Goal: Information Seeking & Learning: Learn about a topic

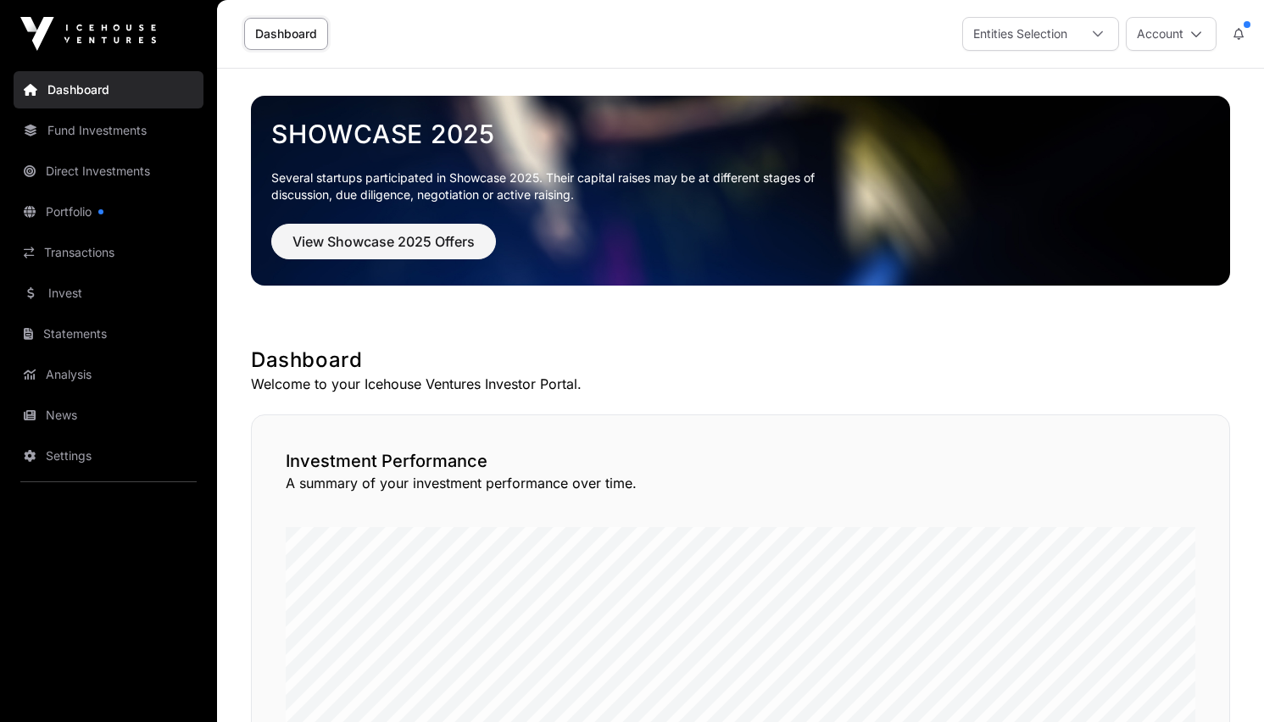
click at [113, 127] on link "Fund Investments" at bounding box center [109, 130] width 190 height 37
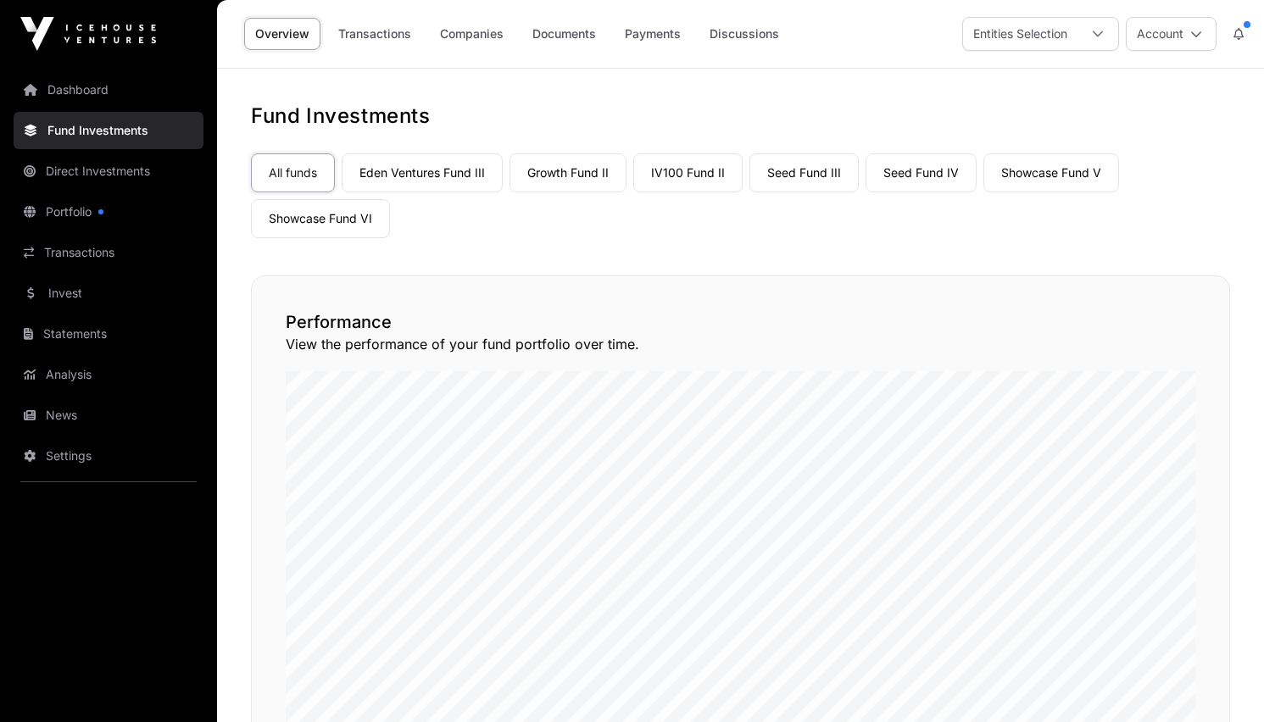
click at [1037, 173] on link "Showcase Fund V" at bounding box center [1051, 172] width 136 height 39
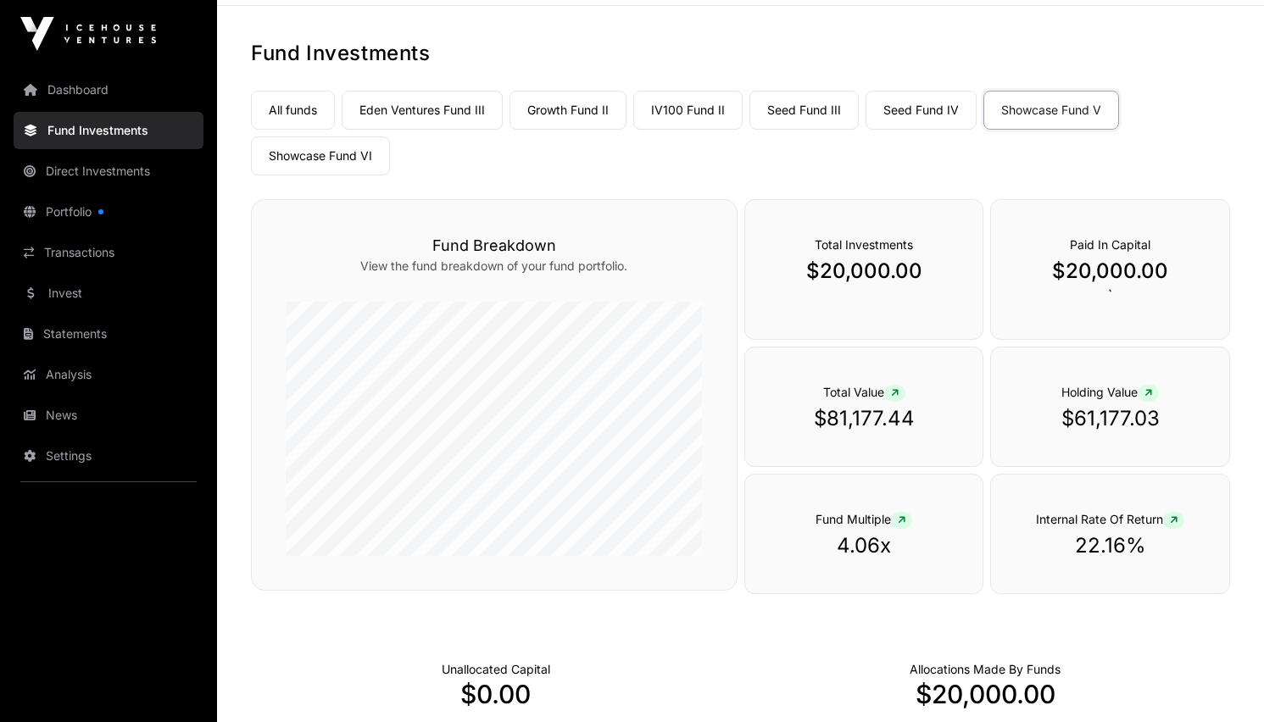
scroll to position [70, 0]
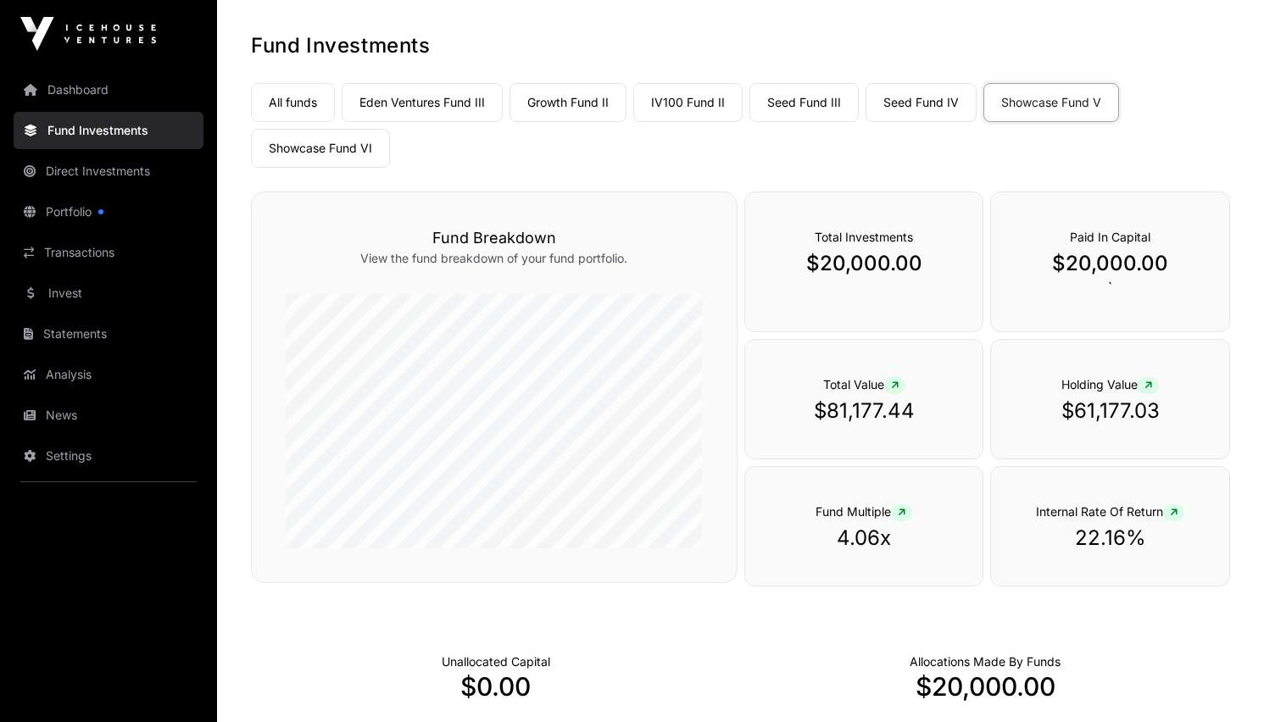
click at [455, 101] on link "Eden Ventures Fund III" at bounding box center [422, 102] width 161 height 39
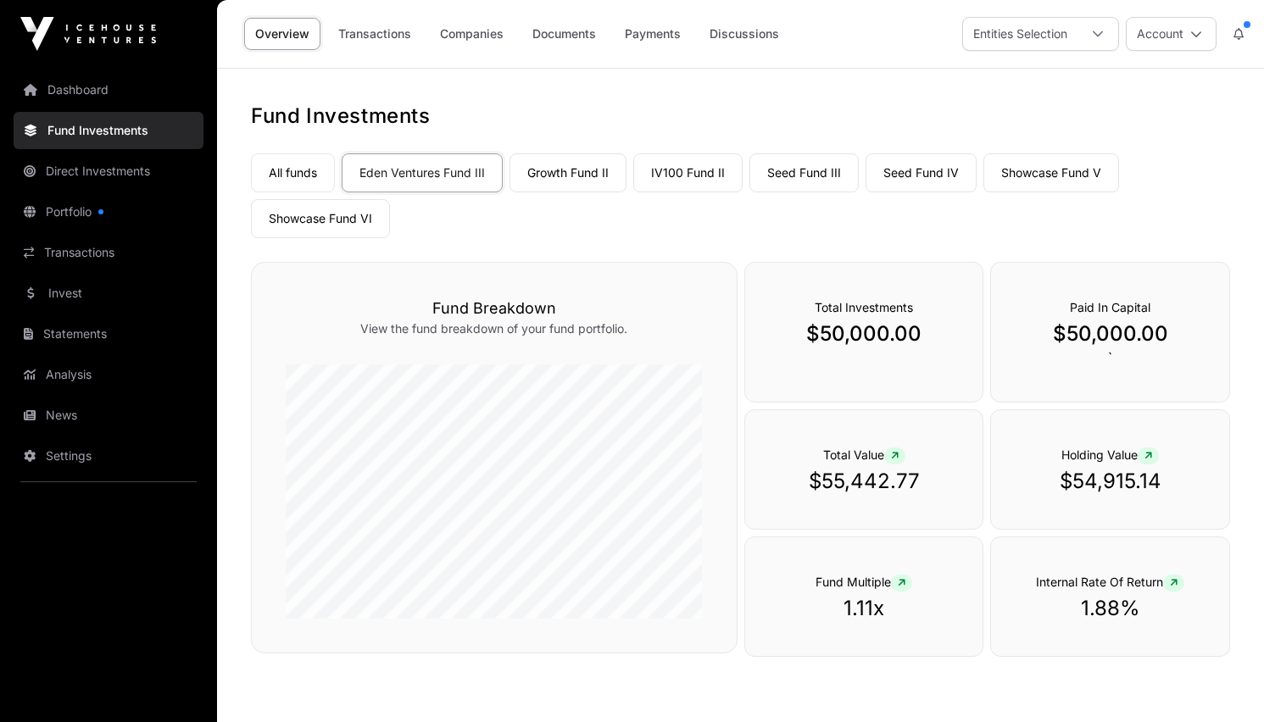
click at [579, 174] on link "Growth Fund II" at bounding box center [567, 172] width 117 height 39
click at [658, 174] on link "IV100 Fund II" at bounding box center [687, 172] width 109 height 39
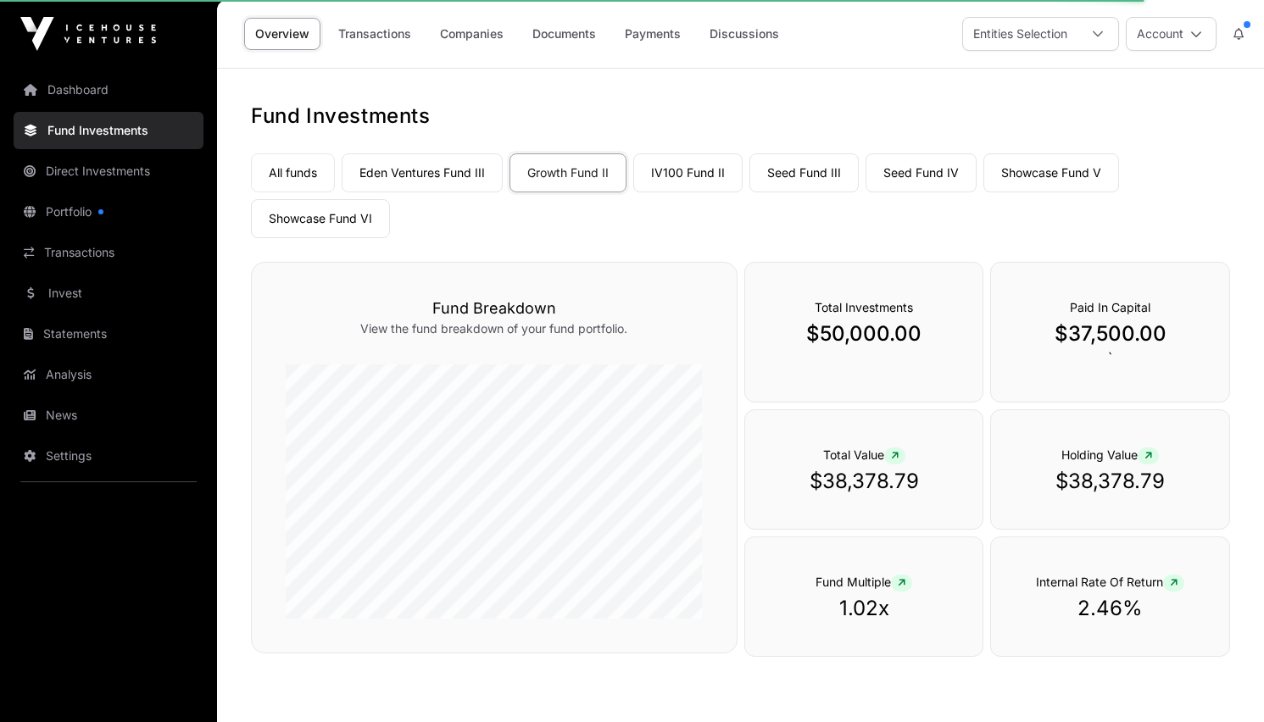
click at [675, 174] on link "IV100 Fund II" at bounding box center [687, 172] width 109 height 39
click at [1000, 31] on div "Entities Selection" at bounding box center [1020, 34] width 114 height 32
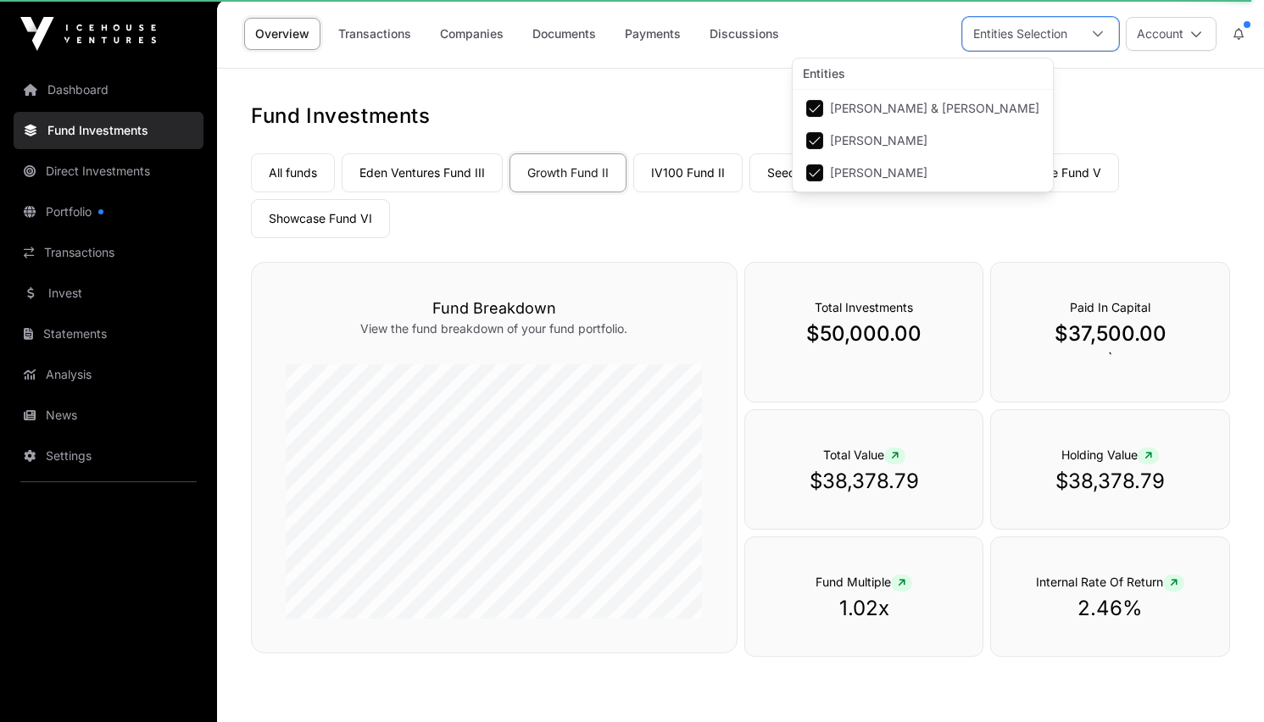
click at [593, 114] on h1 "Fund Investments" at bounding box center [740, 116] width 979 height 27
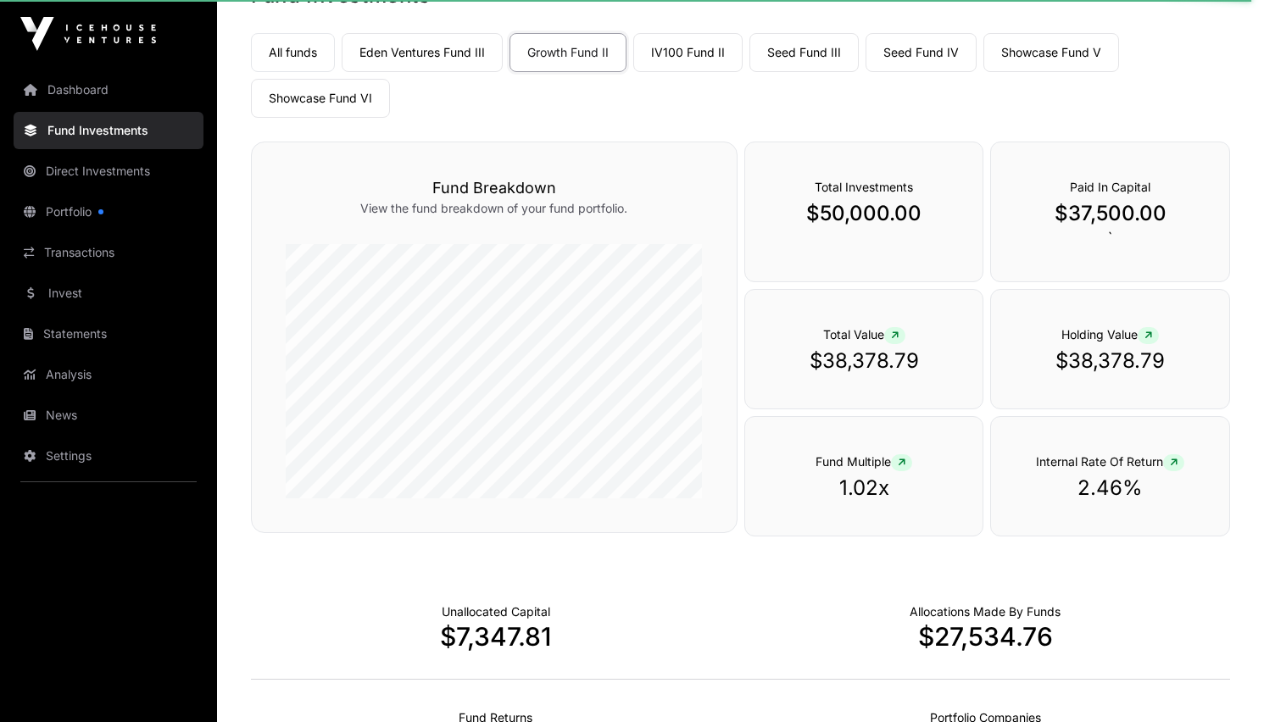
scroll to position [125, 0]
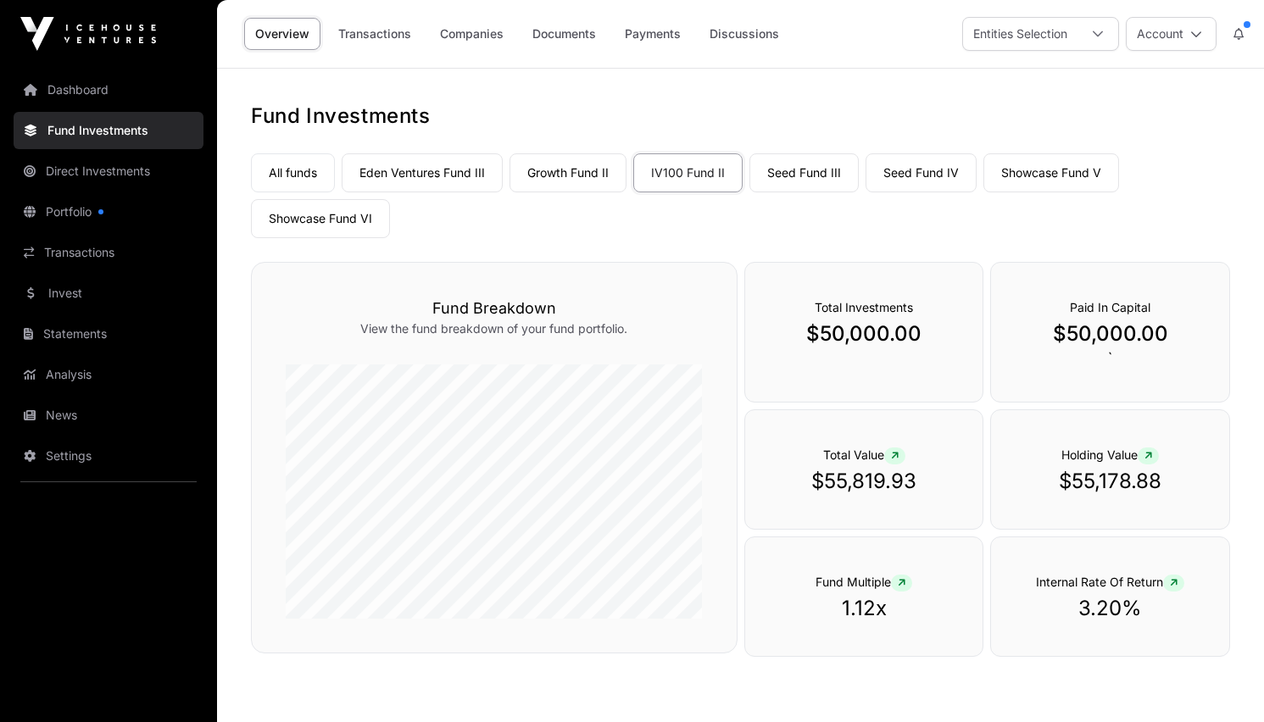
click at [597, 168] on link "Growth Fund II" at bounding box center [567, 172] width 117 height 39
click at [684, 165] on link "IV100 Fund II" at bounding box center [687, 172] width 109 height 39
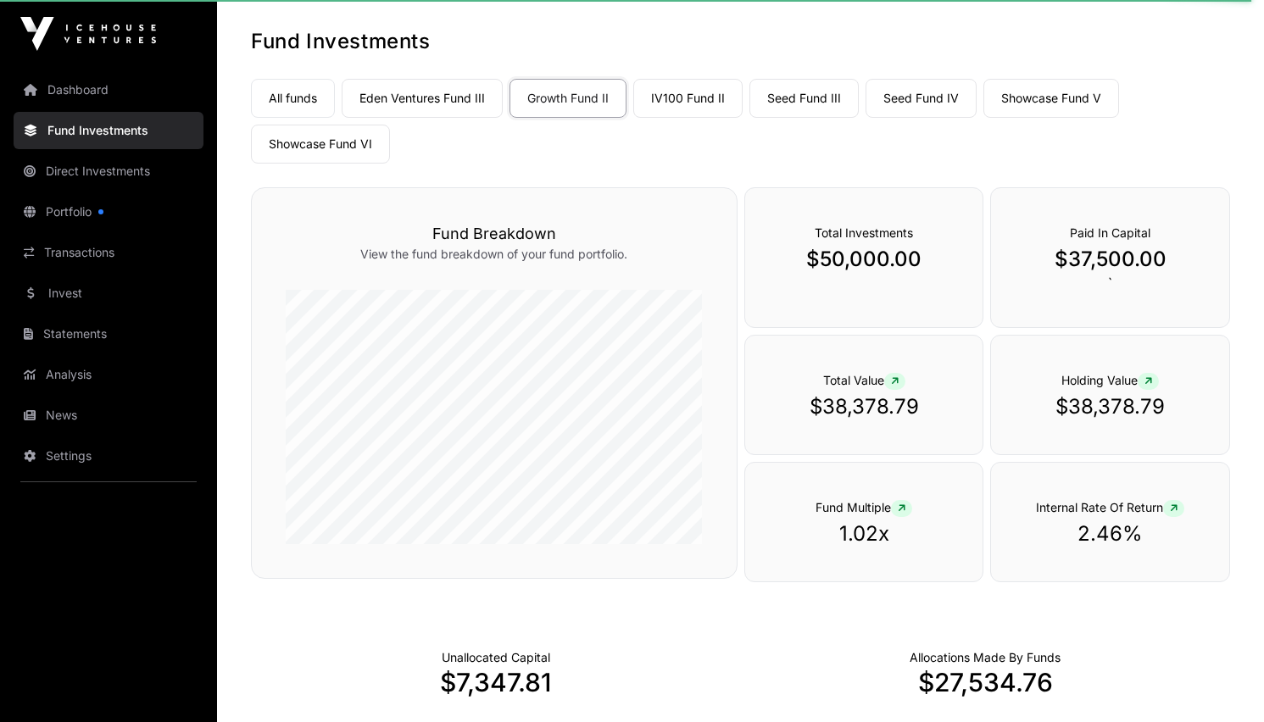
scroll to position [56, 0]
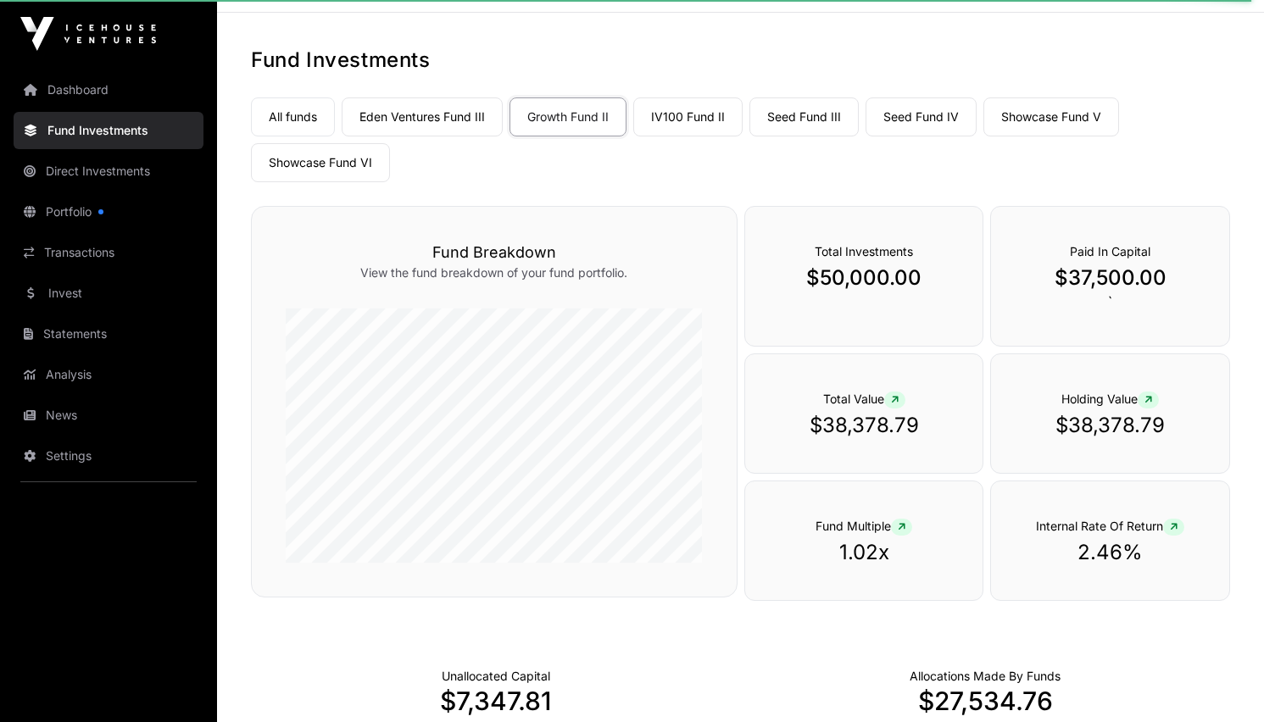
click at [681, 119] on link "IV100 Fund II" at bounding box center [687, 116] width 109 height 39
click at [691, 111] on link "IV100 Fund II" at bounding box center [687, 116] width 109 height 39
click at [709, 122] on link "IV100 Fund II" at bounding box center [687, 116] width 109 height 39
click at [692, 119] on link "IV100 Fund II" at bounding box center [687, 116] width 109 height 39
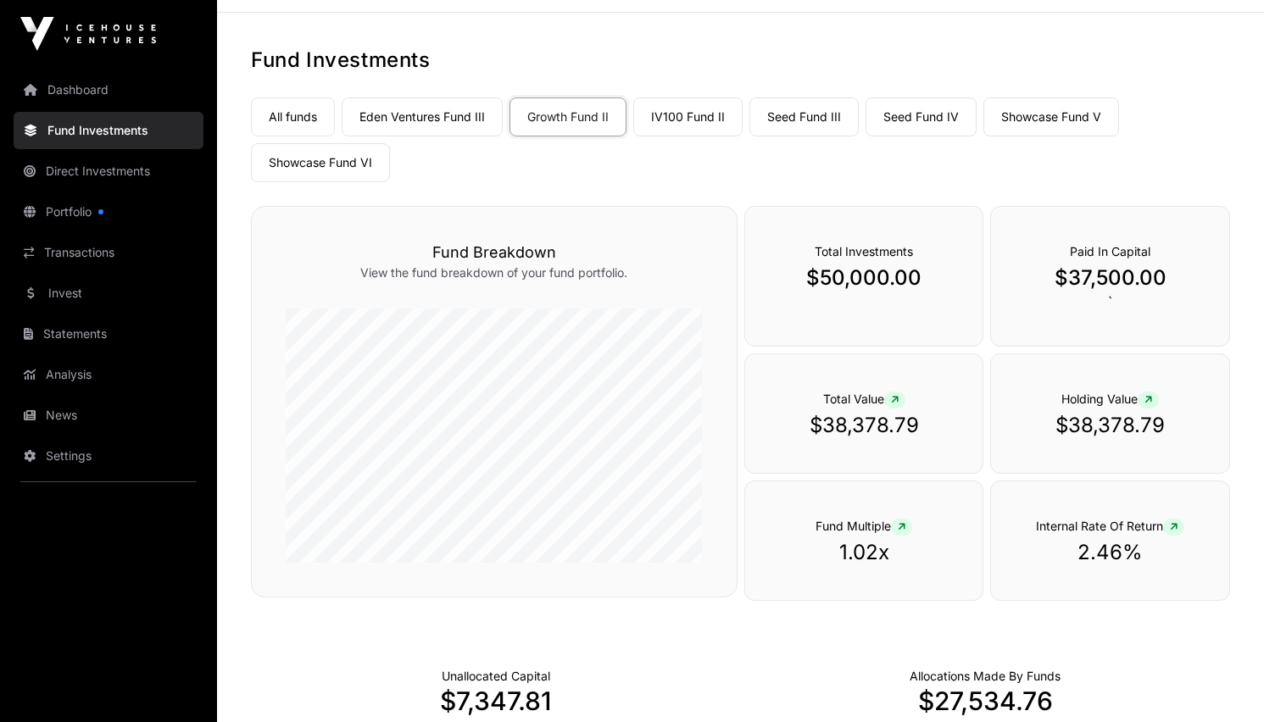
click at [87, 251] on link "Transactions" at bounding box center [109, 252] width 190 height 37
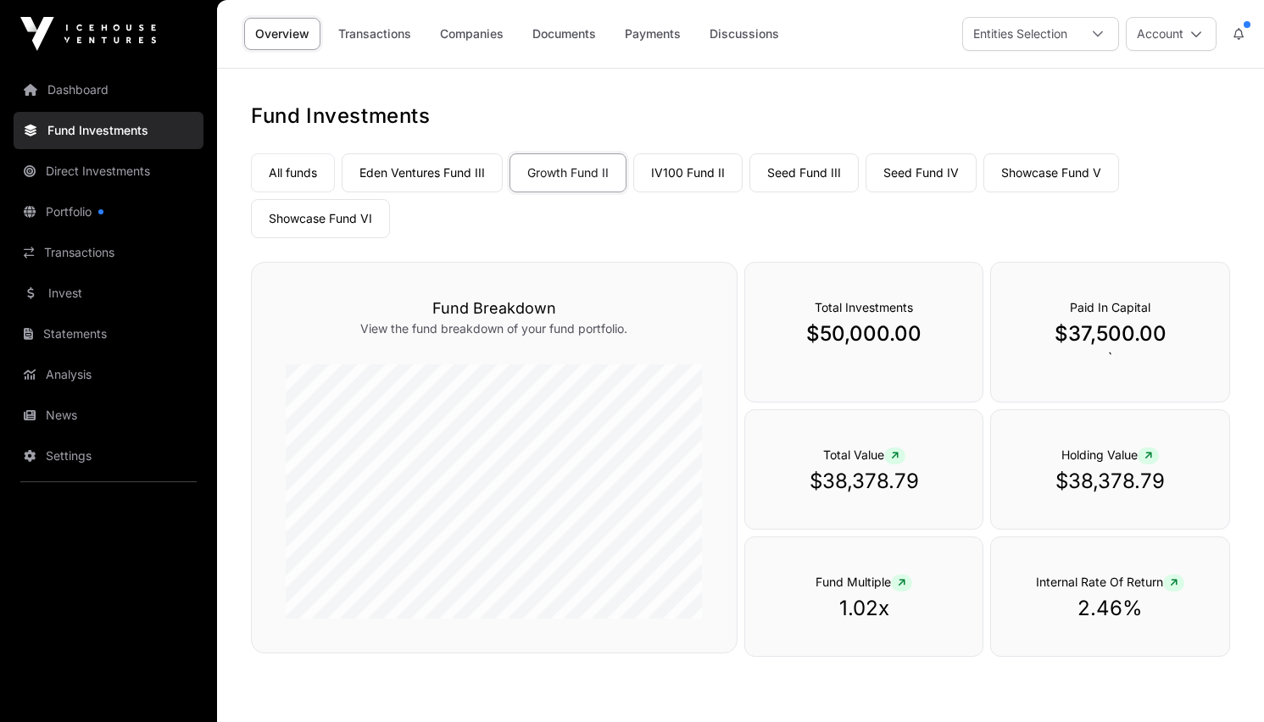
scroll to position [56, 0]
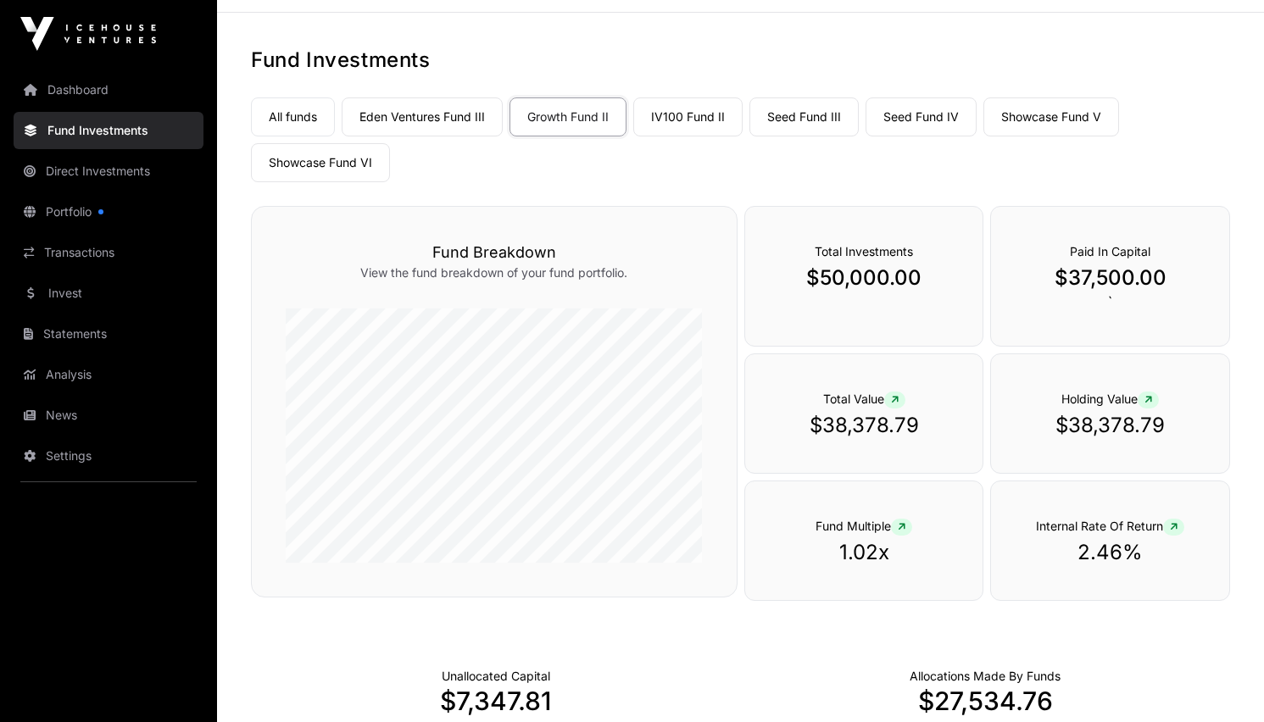
click at [681, 116] on link "IV100 Fund II" at bounding box center [687, 116] width 109 height 39
click at [696, 116] on link "IV100 Fund II" at bounding box center [687, 116] width 109 height 39
